Goal: Task Accomplishment & Management: Manage account settings

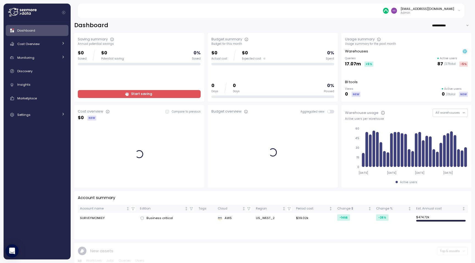
click at [427, 9] on div "[EMAIL_ADDRESS][DOMAIN_NAME]" at bounding box center [428, 9] width 54 height 4
click at [427, 54] on div "Log out" at bounding box center [431, 53] width 51 height 5
